Goal: Task Accomplishment & Management: Use online tool/utility

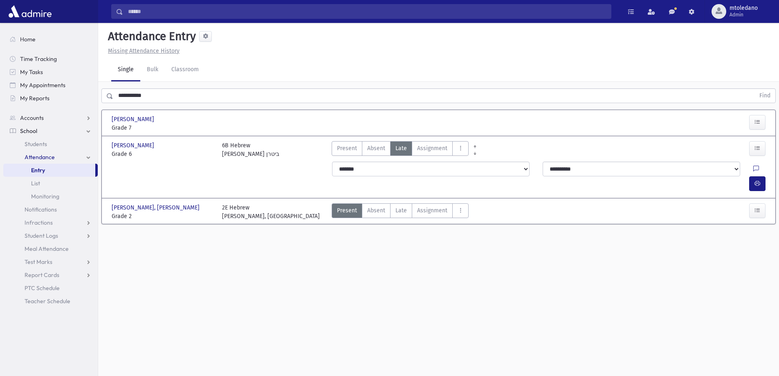
drag, startPoint x: 182, startPoint y: 97, endPoint x: -53, endPoint y: 93, distance: 235.0
click at [0, 93] on html "Search Results All Accounts Students" at bounding box center [389, 188] width 779 height 376
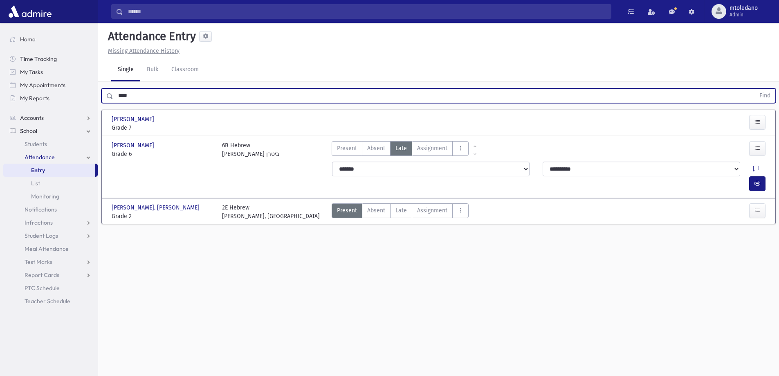
click at [754, 89] on button "Find" at bounding box center [764, 96] width 21 height 14
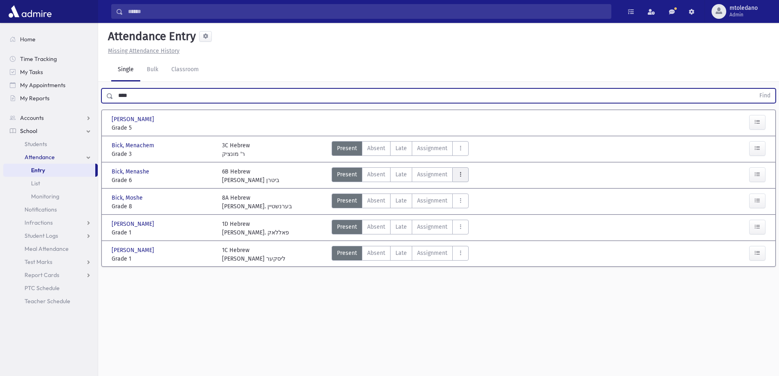
click at [462, 175] on button "AttTypes" at bounding box center [460, 174] width 16 height 15
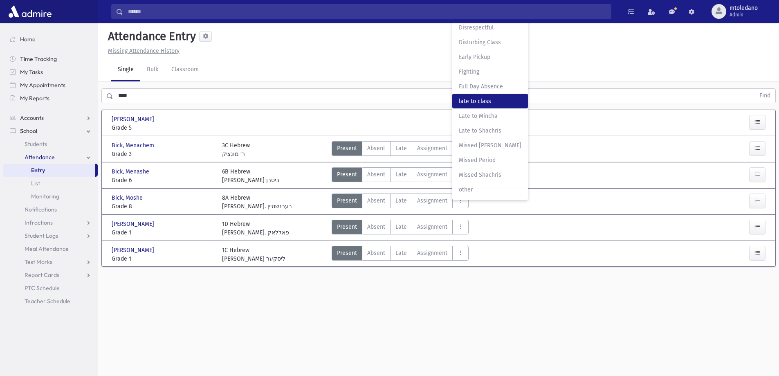
click at [475, 105] on class"] "late to class late to class" at bounding box center [490, 101] width 76 height 15
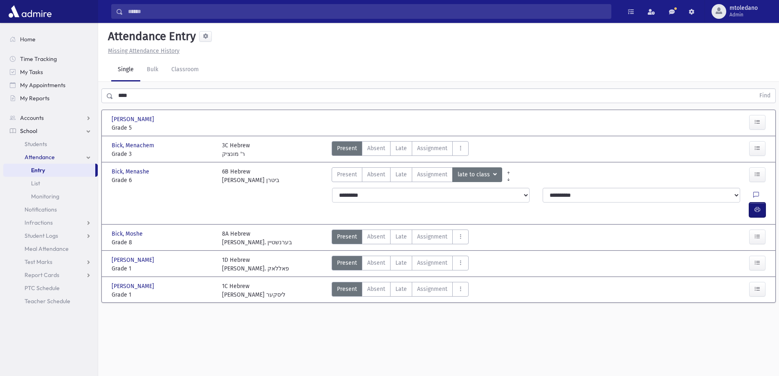
click at [761, 202] on button "button" at bounding box center [757, 209] width 16 height 15
drag, startPoint x: 144, startPoint y: 94, endPoint x: 7, endPoint y: 65, distance: 139.7
click at [45, 85] on div "Search Results All Accounts" at bounding box center [389, 197] width 779 height 394
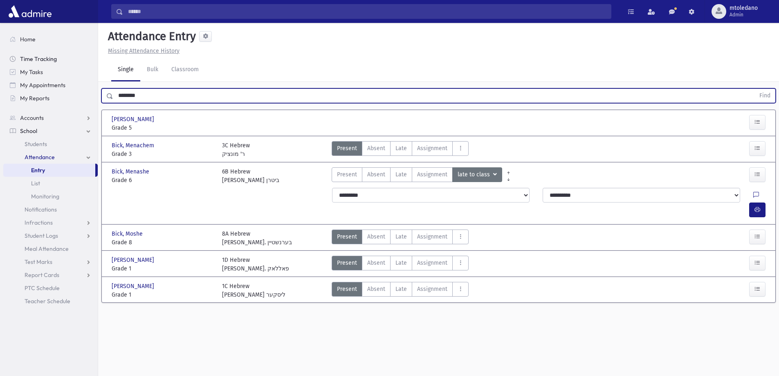
click at [754, 89] on button "Find" at bounding box center [764, 96] width 21 height 14
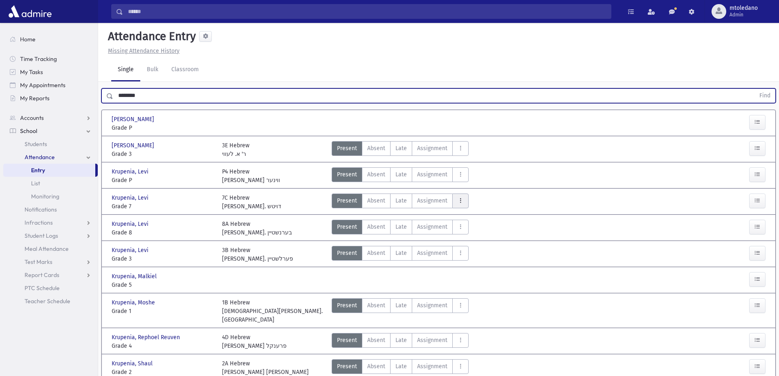
click at [459, 201] on icon "AttTypes" at bounding box center [460, 200] width 6 height 7
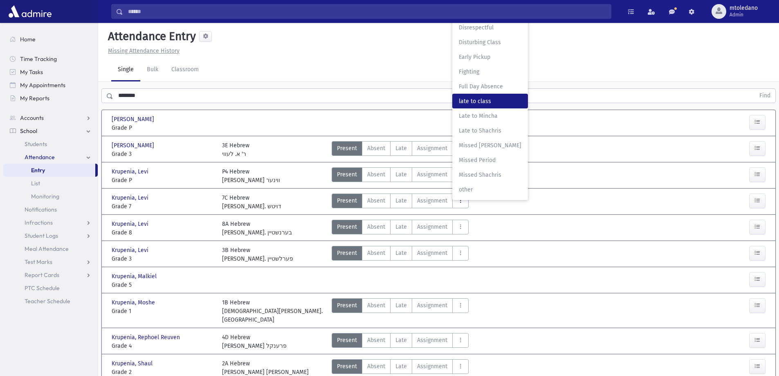
click at [496, 99] on span "late to class" at bounding box center [490, 101] width 63 height 9
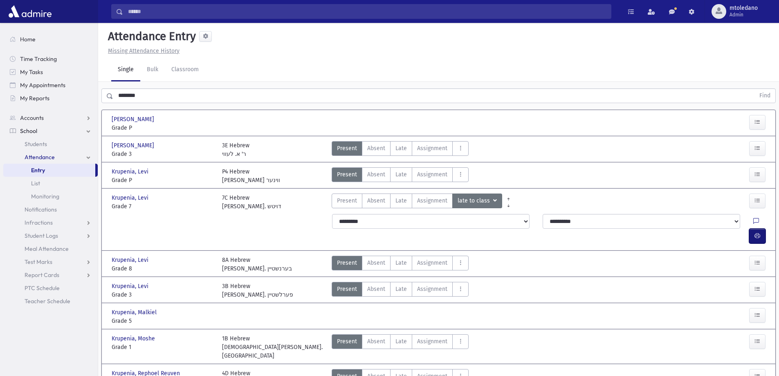
click at [760, 228] on button "button" at bounding box center [757, 235] width 16 height 15
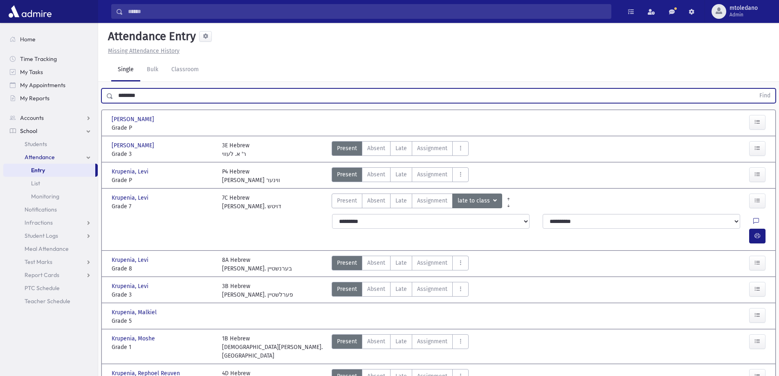
drag, startPoint x: 85, startPoint y: 93, endPoint x: -76, endPoint y: 83, distance: 161.3
click at [0, 83] on html "Search Results All Accounts Students" at bounding box center [389, 188] width 779 height 376
click at [754, 89] on button "Find" at bounding box center [764, 96] width 21 height 14
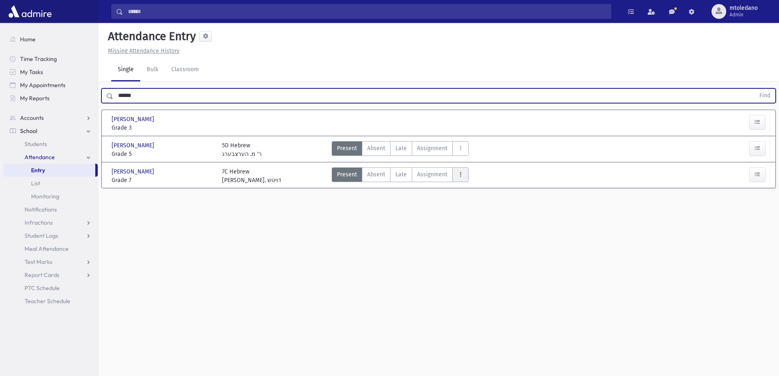
click at [462, 175] on button "AttTypes" at bounding box center [460, 174] width 16 height 15
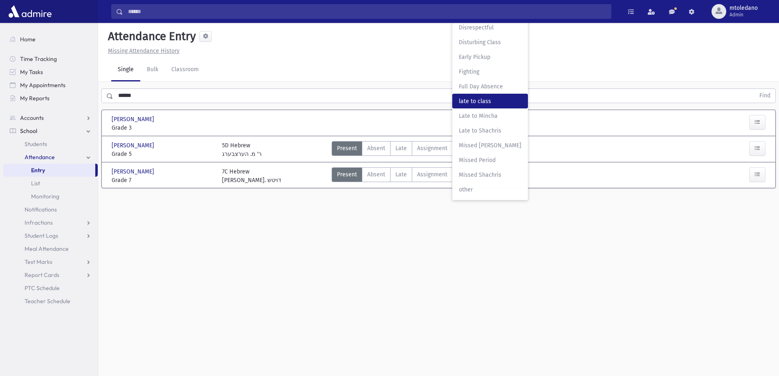
click at [490, 106] on class"] "late to class late to class" at bounding box center [490, 101] width 76 height 15
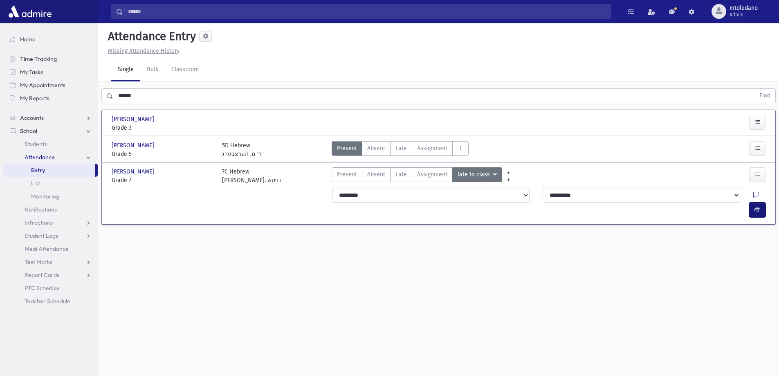
click at [761, 202] on button "button" at bounding box center [757, 209] width 16 height 15
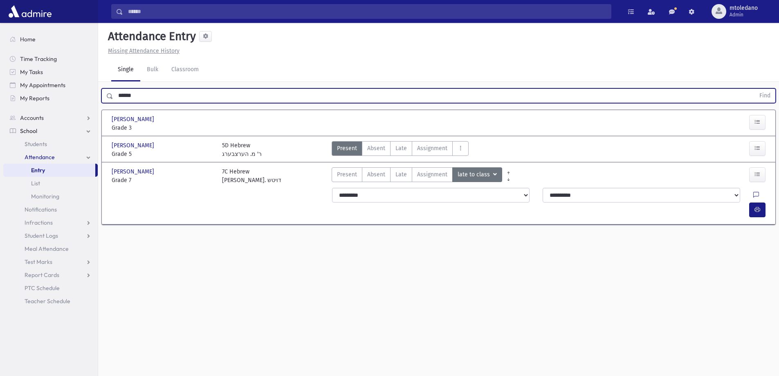
drag, startPoint x: 165, startPoint y: 94, endPoint x: -149, endPoint y: 19, distance: 323.1
click at [0, 19] on html "Search Results All Accounts Students" at bounding box center [389, 188] width 779 height 376
click at [754, 89] on button "Find" at bounding box center [764, 96] width 21 height 14
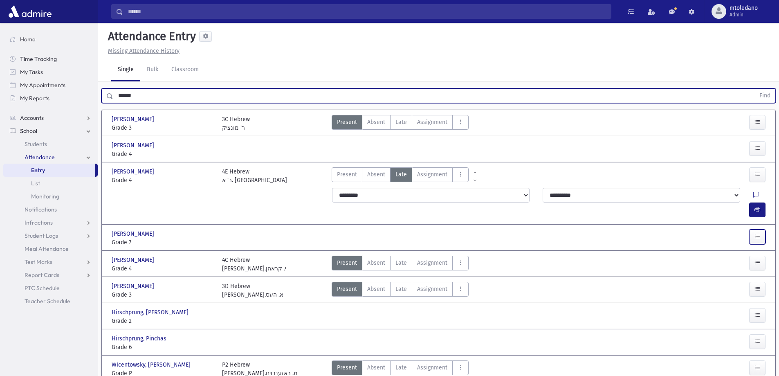
click at [759, 233] on icon "button" at bounding box center [757, 236] width 6 height 7
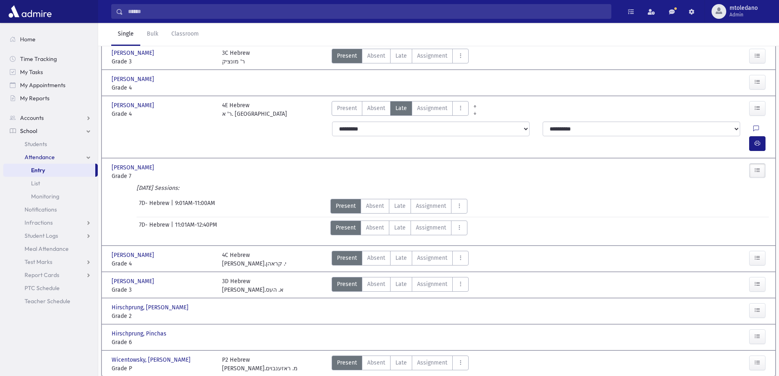
scroll to position [82, 0]
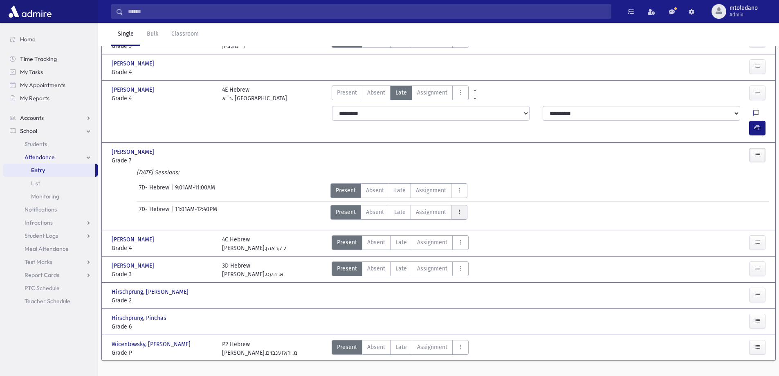
click at [459, 208] on icon "AttTypes" at bounding box center [459, 211] width 6 height 7
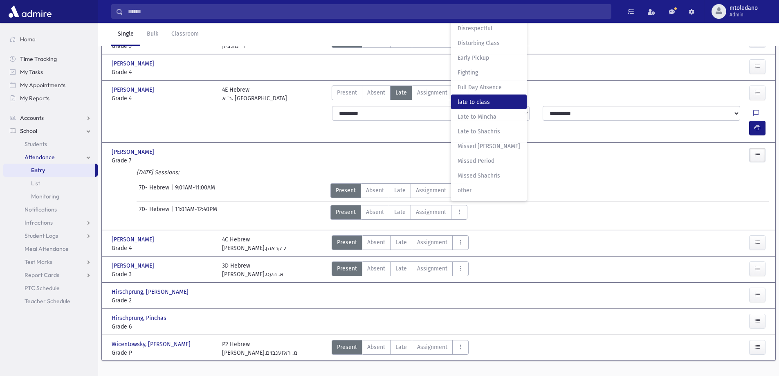
click at [482, 98] on span "late to class" at bounding box center [488, 102] width 63 height 9
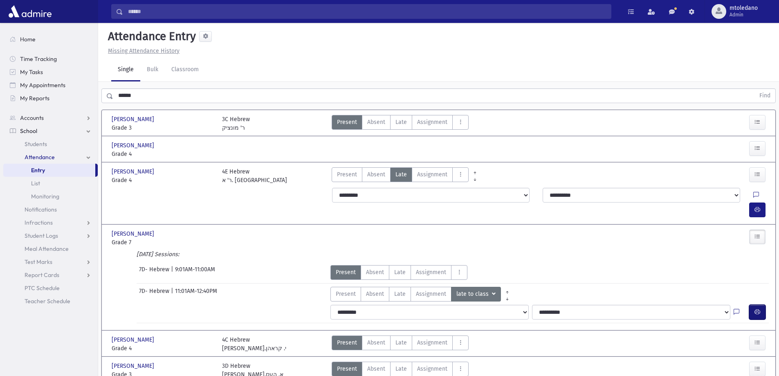
click at [758, 308] on icon "button" at bounding box center [757, 311] width 6 height 7
drag, startPoint x: 147, startPoint y: 96, endPoint x: 51, endPoint y: 92, distance: 95.7
click at [77, 95] on div "Search Results All Accounts" at bounding box center [389, 245] width 779 height 490
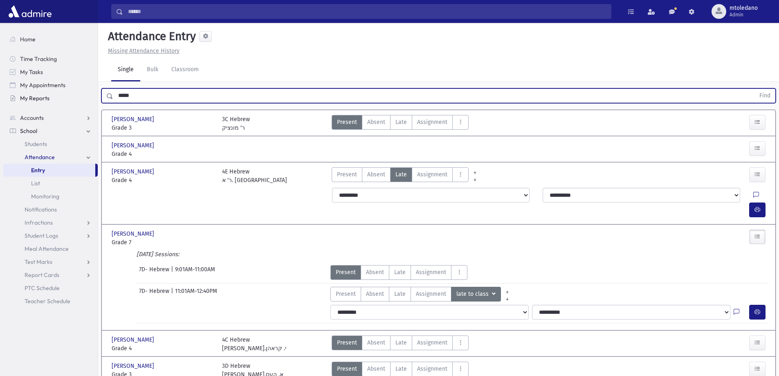
click at [754, 89] on button "Find" at bounding box center [764, 96] width 21 height 14
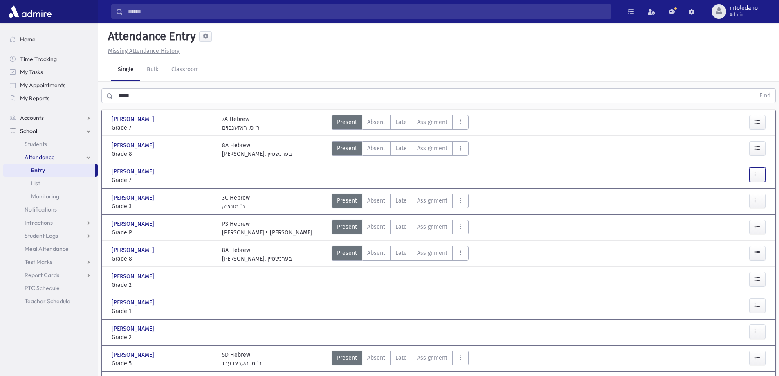
click at [760, 171] on button "button" at bounding box center [757, 174] width 16 height 15
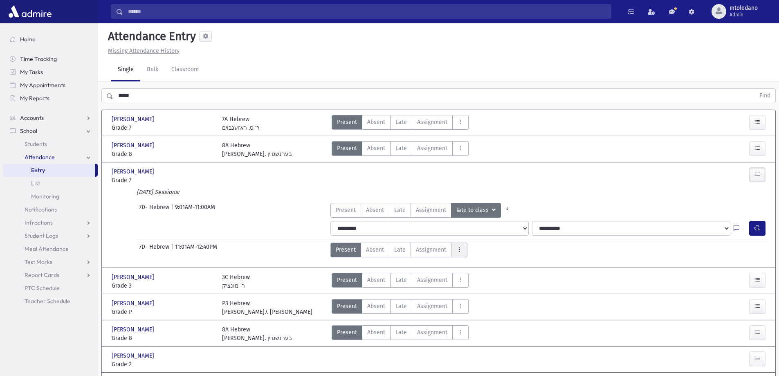
click at [457, 248] on icon "AttTypes" at bounding box center [459, 249] width 6 height 7
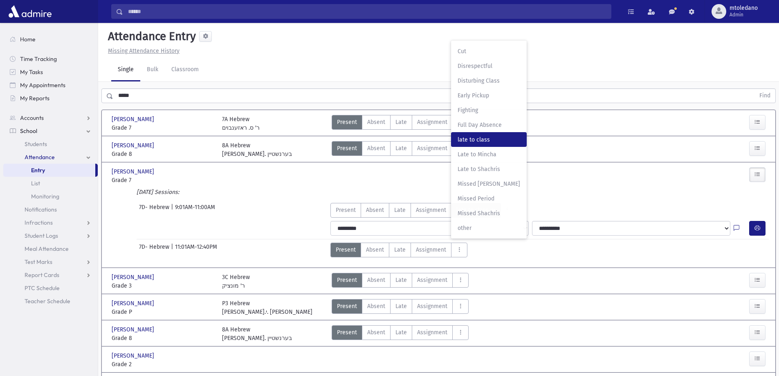
click at [479, 137] on span "late to class" at bounding box center [488, 139] width 63 height 9
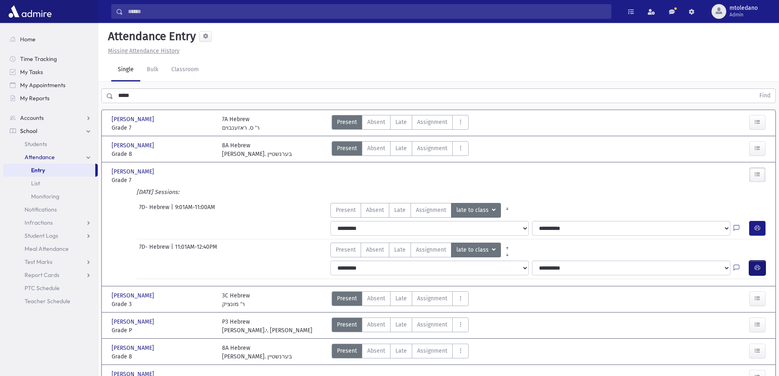
click at [759, 265] on icon "button" at bounding box center [757, 267] width 6 height 7
drag, startPoint x: 154, startPoint y: 90, endPoint x: -7, endPoint y: 92, distance: 161.9
click at [0, 92] on html "Search Results All Accounts Students" at bounding box center [389, 188] width 779 height 376
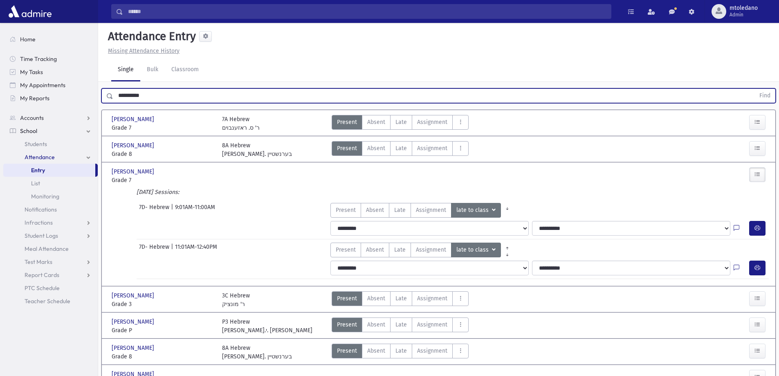
click at [754, 89] on button "Find" at bounding box center [764, 96] width 21 height 14
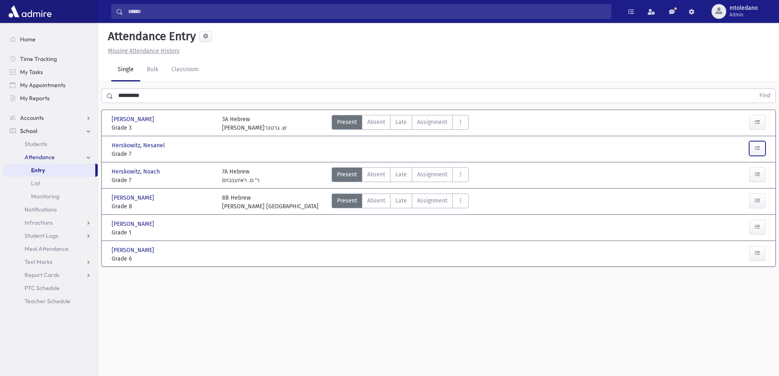
click at [758, 142] on button "button" at bounding box center [757, 148] width 16 height 15
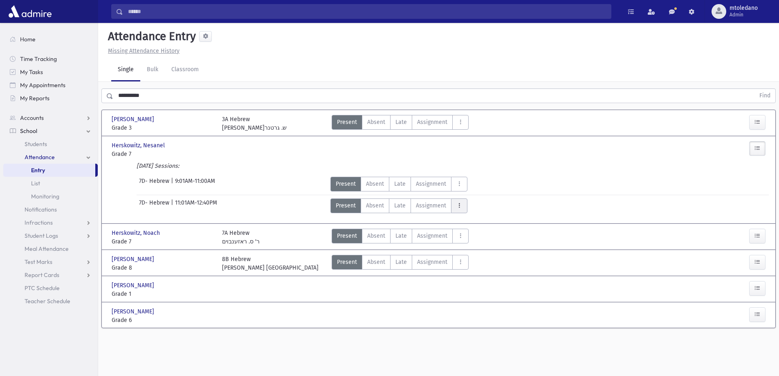
click at [456, 207] on icon "AttTypes" at bounding box center [459, 205] width 6 height 7
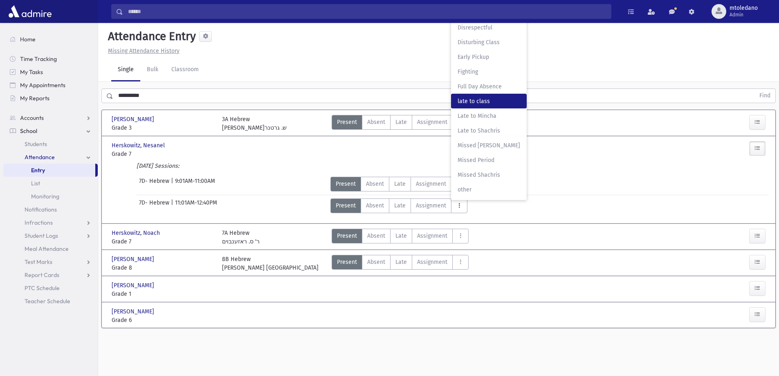
click at [484, 102] on span "late to class" at bounding box center [488, 101] width 63 height 9
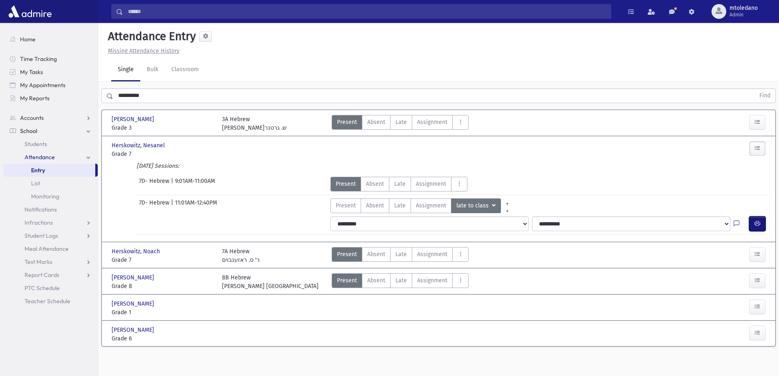
click at [756, 219] on button "button" at bounding box center [757, 223] width 16 height 15
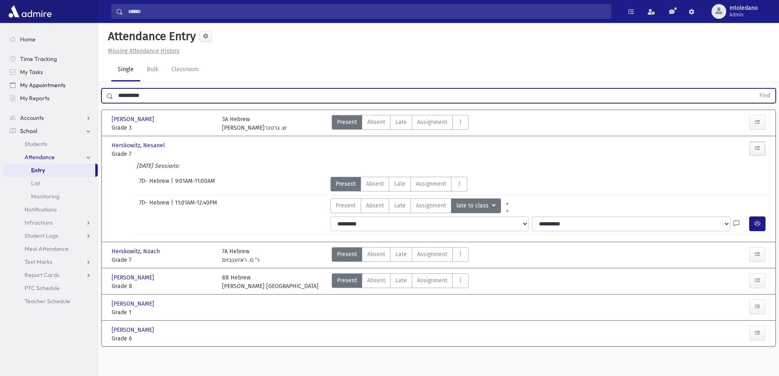
drag, startPoint x: 159, startPoint y: 95, endPoint x: 18, endPoint y: 90, distance: 141.5
click at [34, 91] on div "Search Results All Accounts" at bounding box center [389, 197] width 779 height 394
click at [754, 89] on button "Find" at bounding box center [764, 96] width 21 height 14
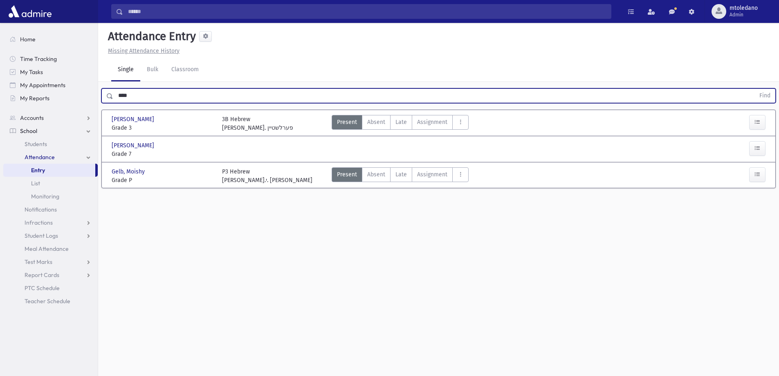
drag, startPoint x: 112, startPoint y: 87, endPoint x: 91, endPoint y: 85, distance: 20.9
click at [99, 86] on div "**** Find" at bounding box center [438, 94] width 681 height 25
type input "****"
click at [754, 89] on button "Find" at bounding box center [764, 96] width 21 height 14
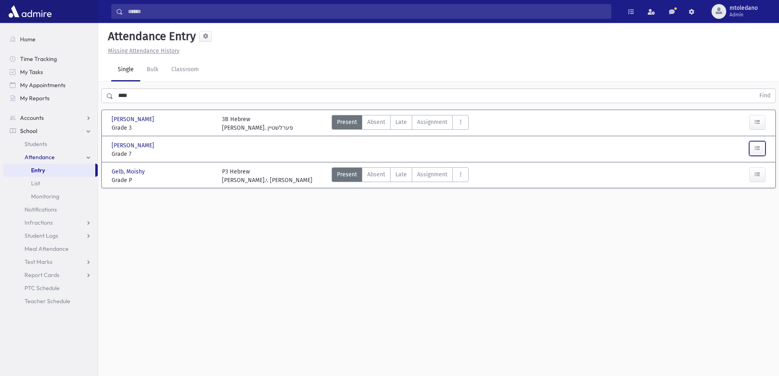
click at [754, 150] on icon "button" at bounding box center [757, 148] width 6 height 7
